Goal: Use online tool/utility: Utilize a website feature to perform a specific function

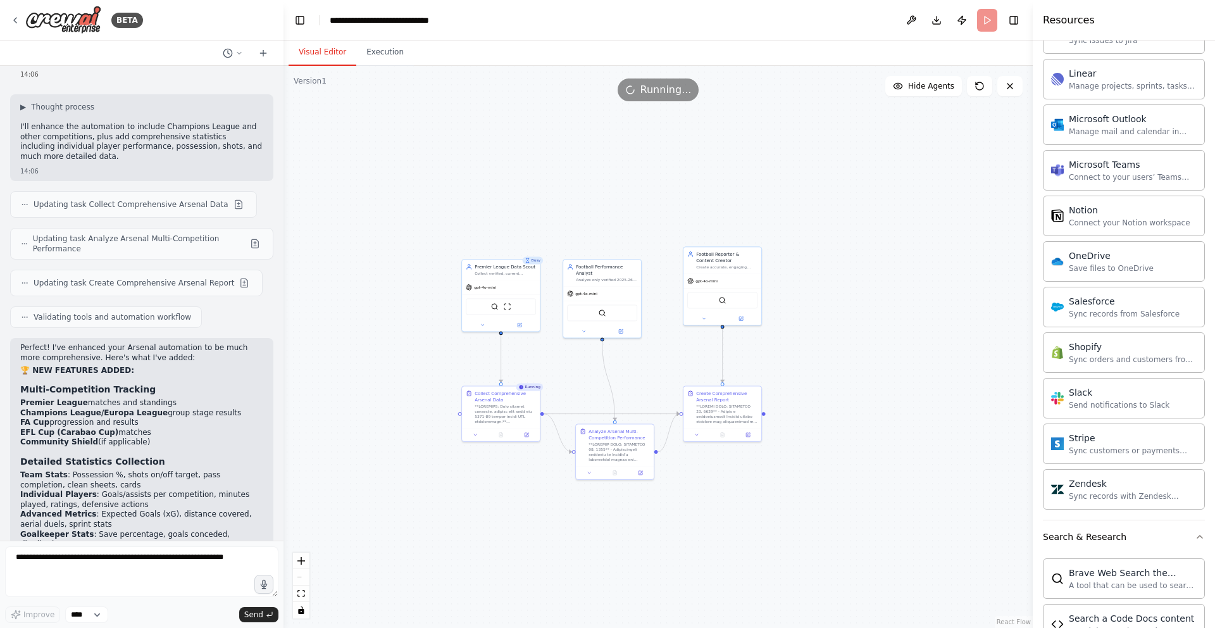
scroll to position [809, 0]
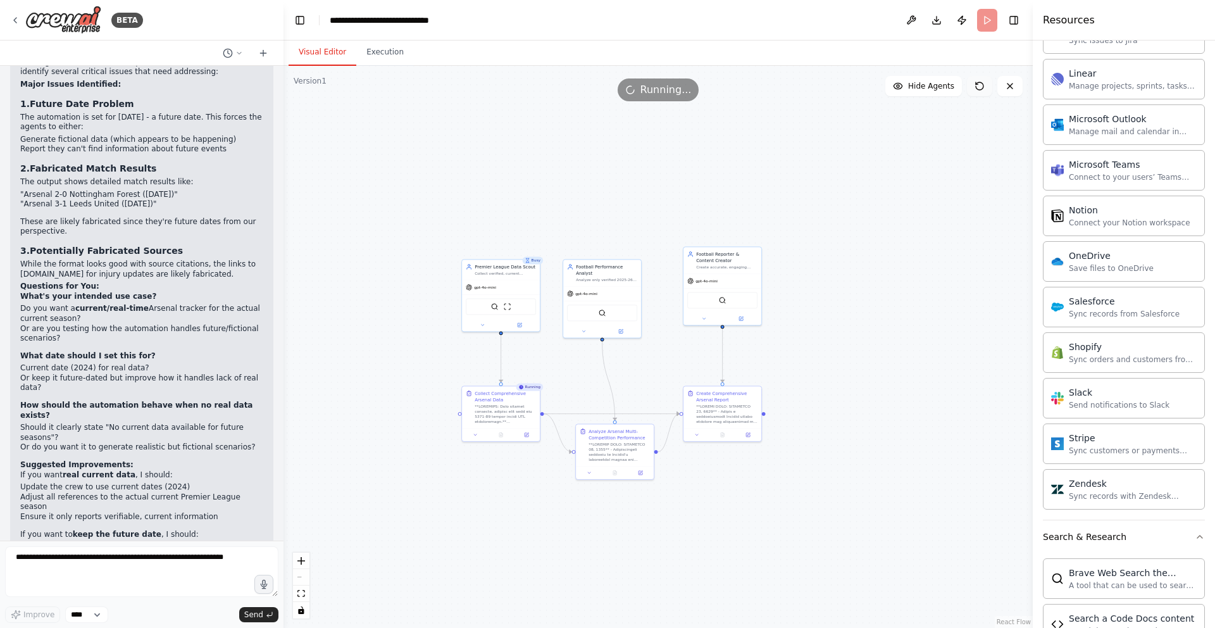
click at [978, 86] on icon at bounding box center [980, 86] width 10 height 10
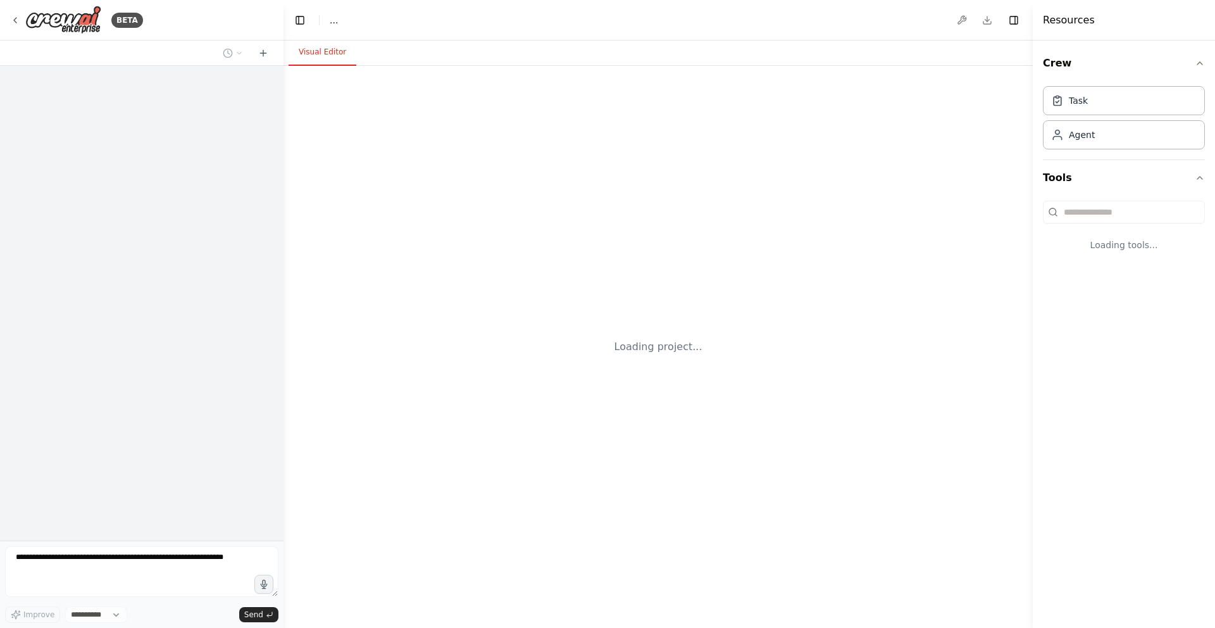
select select "****"
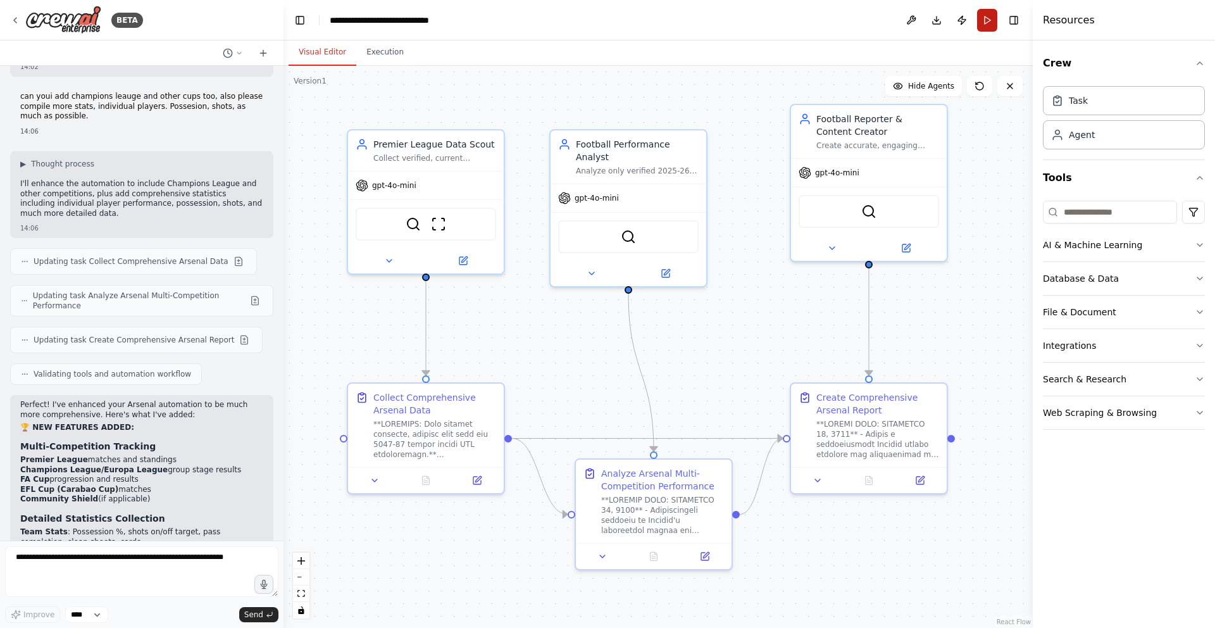
scroll to position [9108, 0]
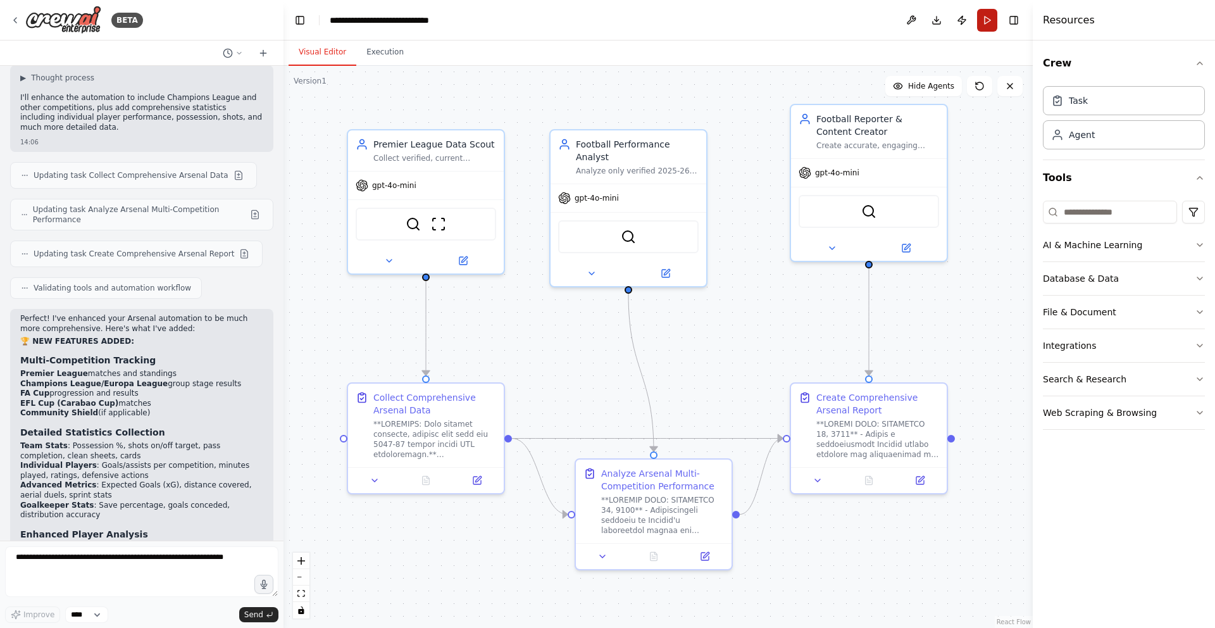
click at [986, 20] on button "Run" at bounding box center [987, 20] width 20 height 23
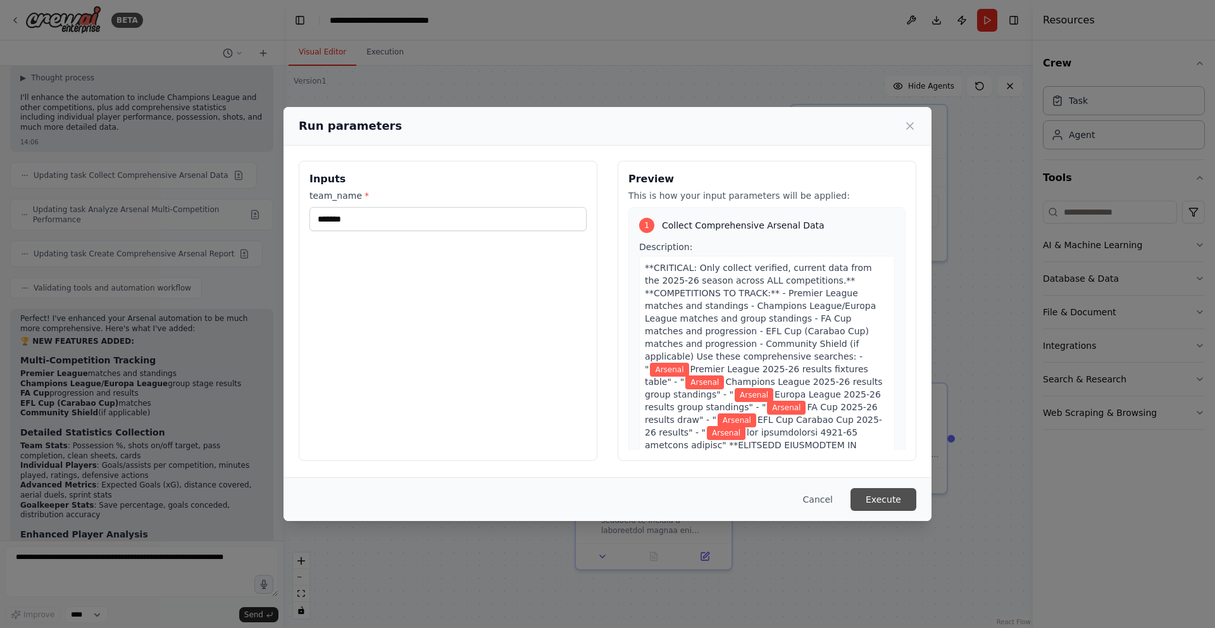
click at [871, 506] on button "Execute" at bounding box center [884, 499] width 66 height 23
